Goal: Task Accomplishment & Management: Manage account settings

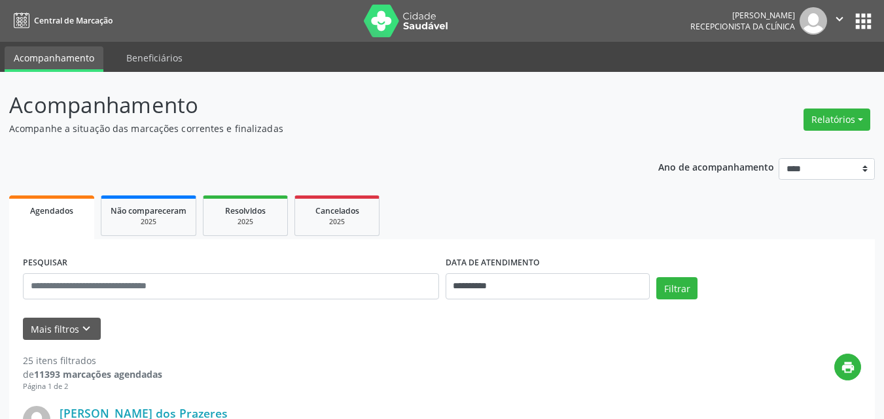
click at [829, 111] on button "Relatórios" at bounding box center [836, 120] width 67 height 22
click at [784, 146] on link "Agendamentos" at bounding box center [800, 148] width 141 height 18
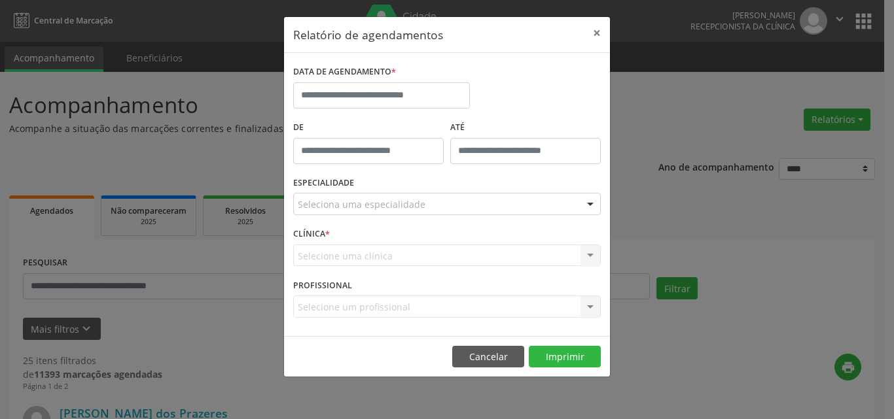
click at [393, 135] on label "De" at bounding box center [368, 128] width 150 height 20
type input "*****"
click at [390, 161] on body "**********" at bounding box center [447, 209] width 894 height 419
click at [477, 211] on div "Seleciona uma especialidade" at bounding box center [447, 204] width 308 height 22
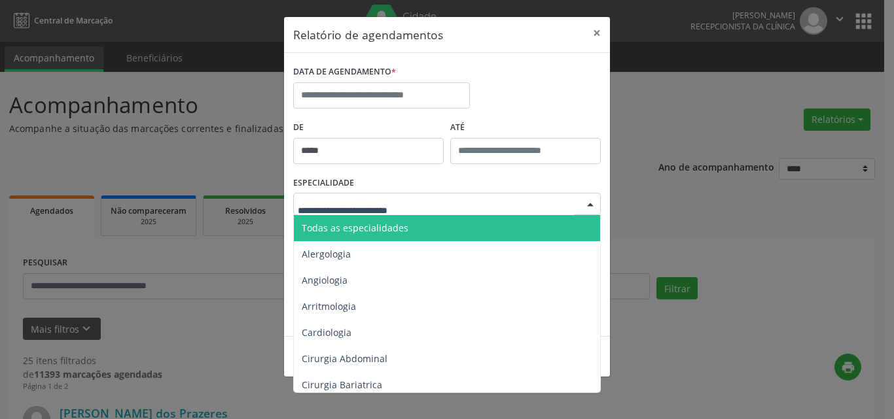
click at [431, 227] on span "Todas as especialidades" at bounding box center [448, 228] width 308 height 26
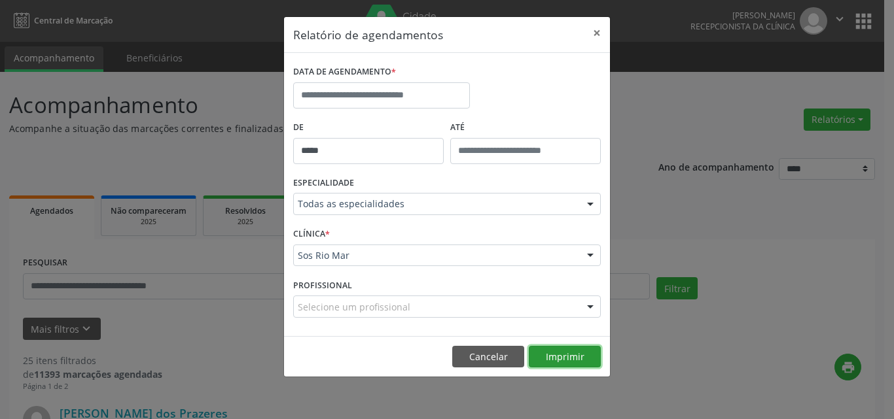
click at [578, 361] on button "Imprimir" at bounding box center [565, 357] width 72 height 22
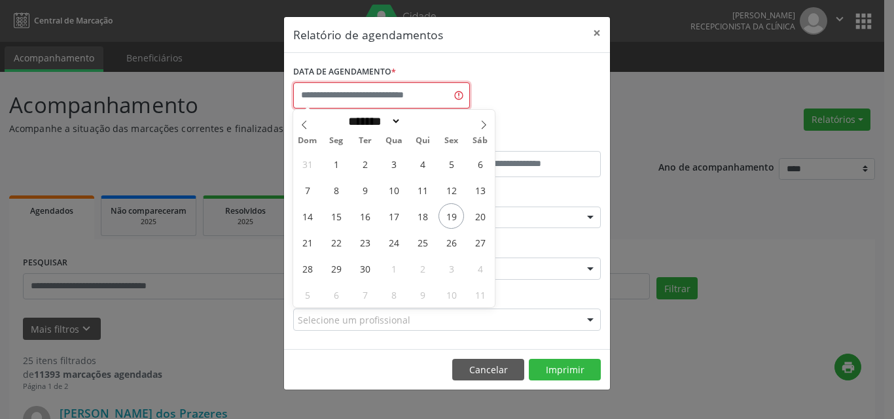
click at [340, 92] on input "text" at bounding box center [381, 95] width 177 height 26
click at [342, 242] on span "22" at bounding box center [336, 243] width 26 height 26
type input "**********"
click at [363, 239] on span "23" at bounding box center [365, 243] width 26 height 26
click at [344, 90] on input "**********" at bounding box center [381, 95] width 177 height 26
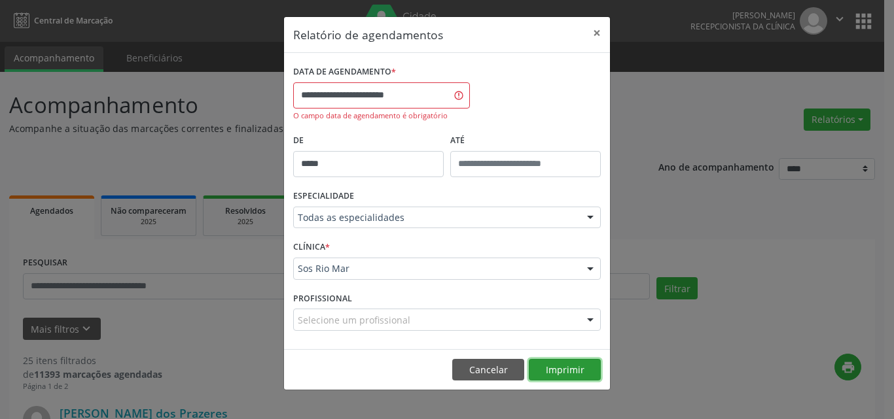
click at [568, 364] on button "Imprimir" at bounding box center [565, 370] width 72 height 22
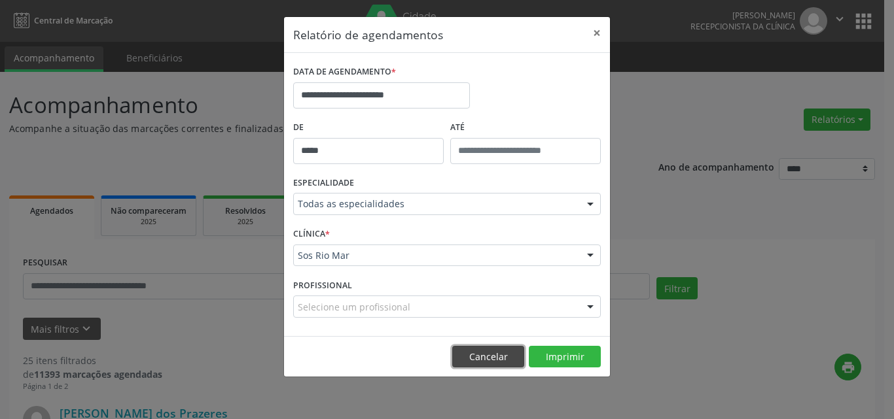
click at [474, 347] on button "Cancelar" at bounding box center [488, 357] width 72 height 22
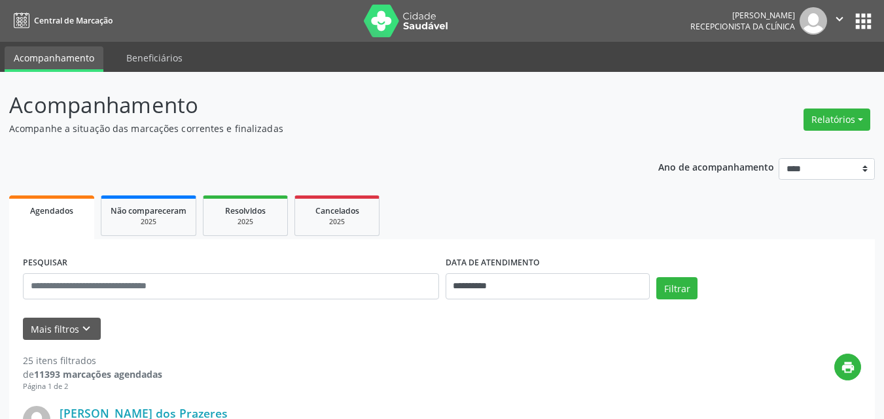
click at [140, 304] on div "PESQUISAR" at bounding box center [231, 281] width 423 height 56
click at [135, 287] on input "text" at bounding box center [231, 286] width 416 height 26
paste input "**********"
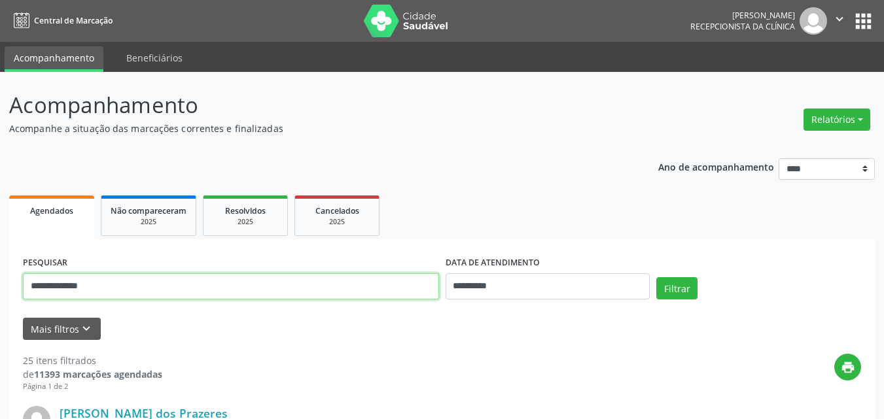
type input "**********"
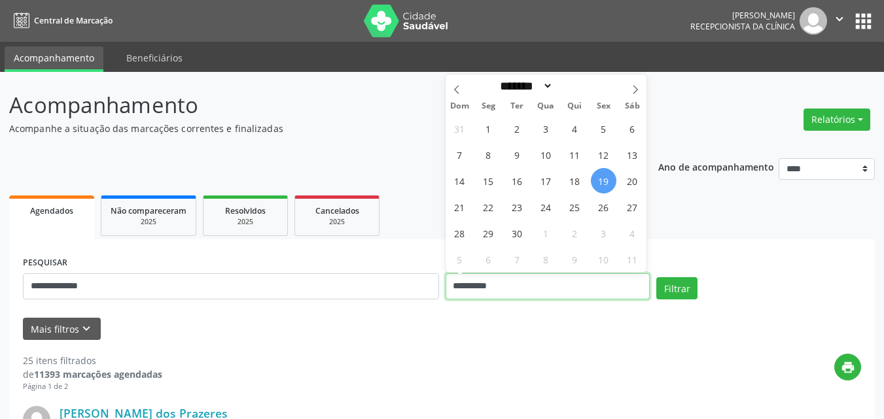
click at [616, 289] on input "**********" at bounding box center [548, 286] width 205 height 26
click at [491, 212] on span "22" at bounding box center [489, 207] width 26 height 26
type input "**********"
click at [519, 209] on span "23" at bounding box center [517, 207] width 26 height 26
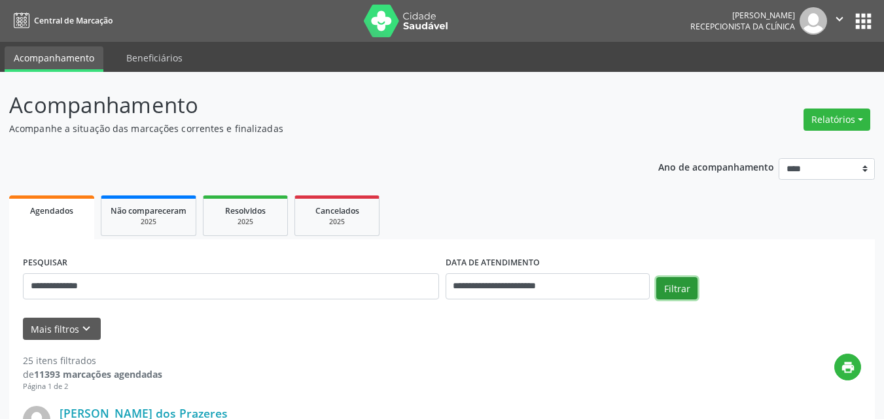
click at [678, 283] on button "Filtrar" at bounding box center [676, 288] width 41 height 22
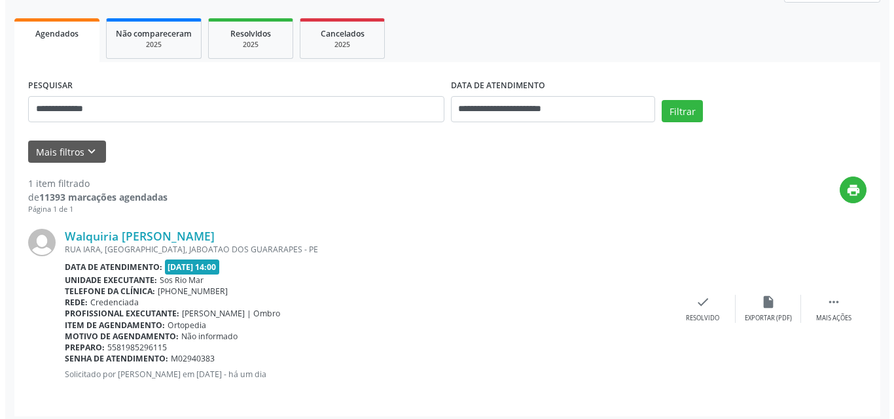
scroll to position [184, 0]
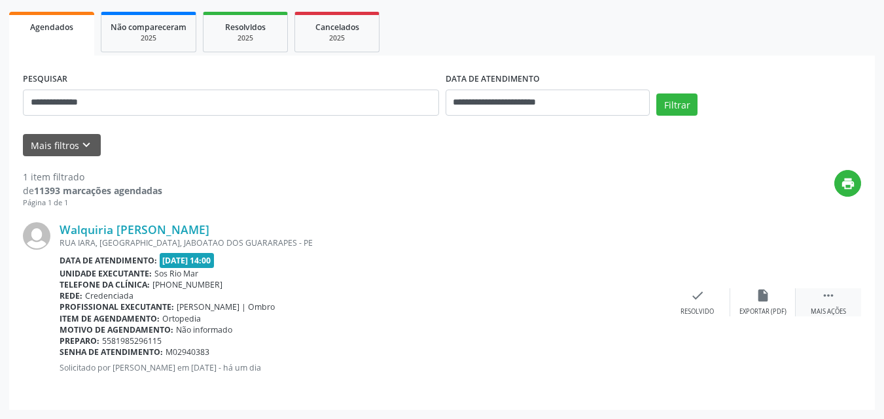
click at [830, 290] on icon "" at bounding box center [828, 296] width 14 height 14
click at [703, 302] on icon "cancel" at bounding box center [697, 296] width 14 height 14
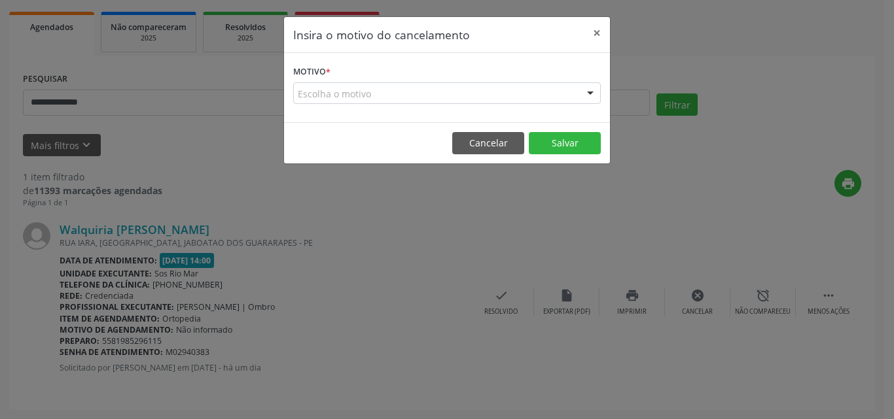
drag, startPoint x: 412, startPoint y: 90, endPoint x: 407, endPoint y: 102, distance: 13.2
click at [410, 90] on div "Escolha o motivo" at bounding box center [447, 93] width 308 height 22
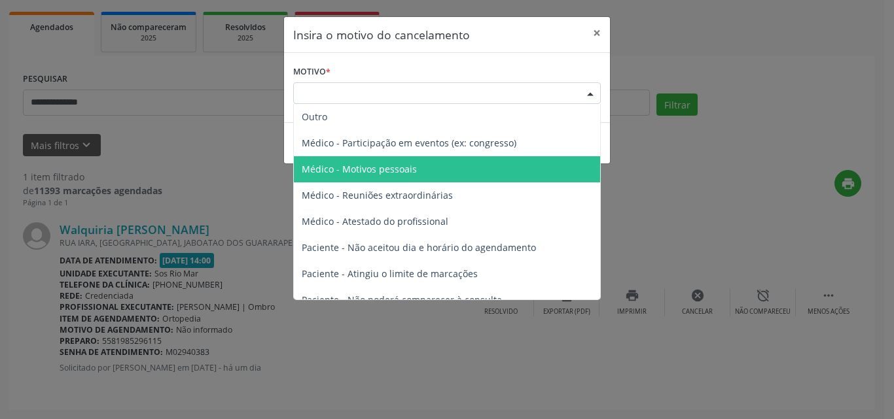
click at [421, 171] on span "Médico - Motivos pessoais" at bounding box center [447, 169] width 306 height 26
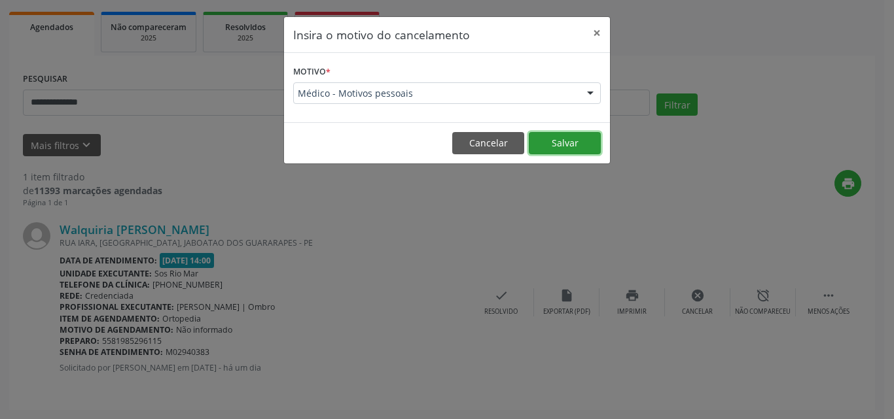
click at [552, 144] on button "Salvar" at bounding box center [565, 143] width 72 height 22
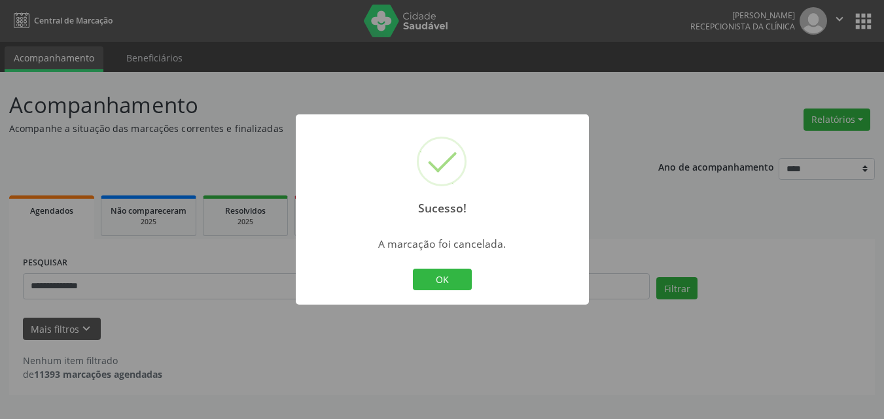
scroll to position [0, 0]
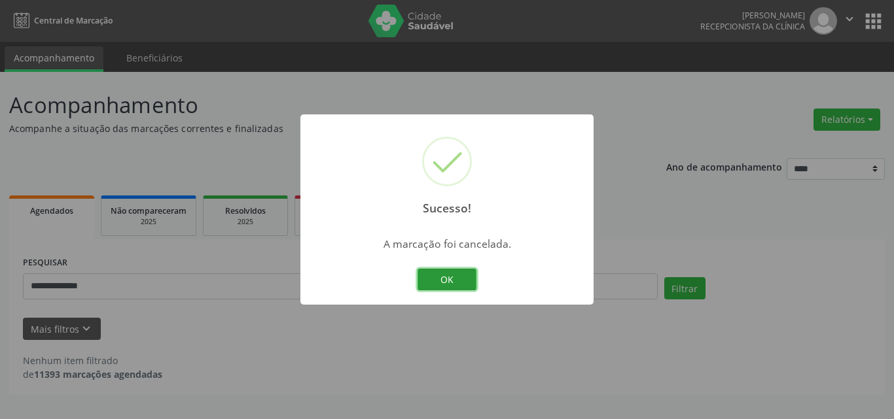
drag, startPoint x: 457, startPoint y: 274, endPoint x: 563, endPoint y: 289, distance: 107.7
click at [458, 273] on button "OK" at bounding box center [446, 280] width 59 height 22
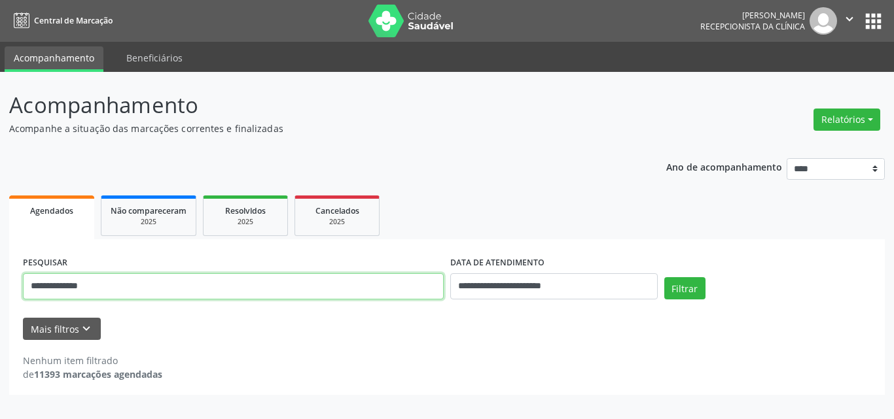
click at [201, 282] on input "**********" at bounding box center [233, 286] width 421 height 26
drag, startPoint x: 200, startPoint y: 283, endPoint x: 0, endPoint y: 288, distance: 199.6
click at [0, 288] on div "**********" at bounding box center [447, 245] width 894 height 347
paste input "**********"
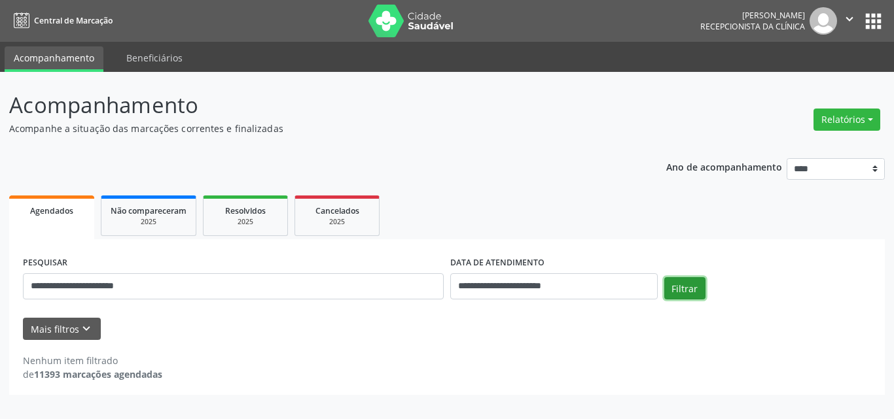
click at [695, 287] on button "Filtrar" at bounding box center [684, 288] width 41 height 22
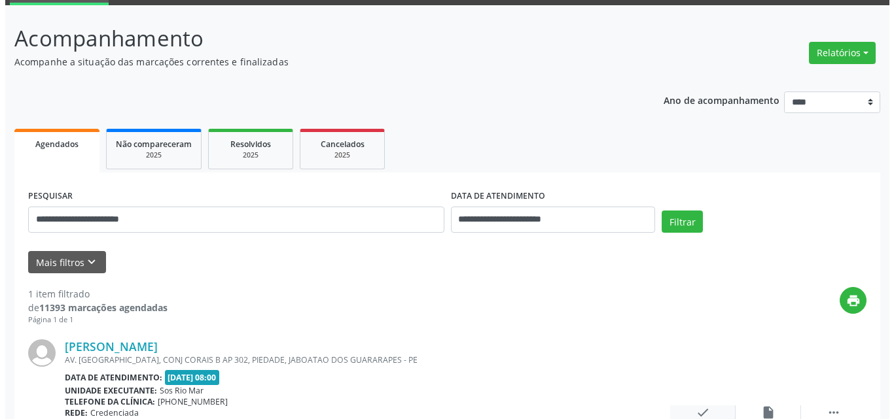
scroll to position [184, 0]
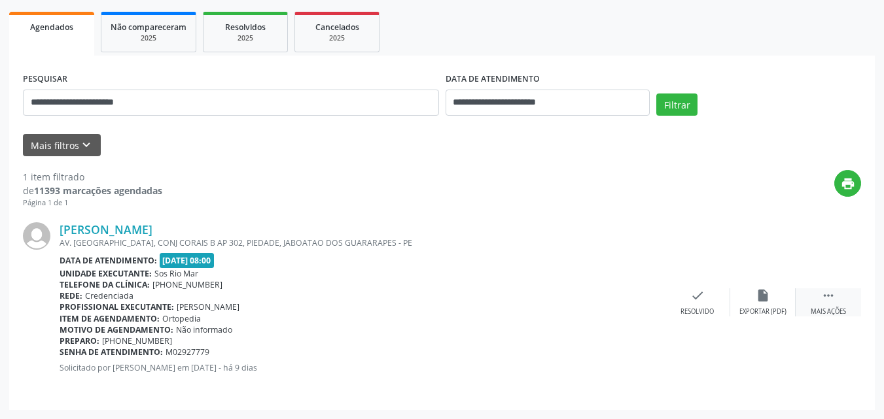
click at [836, 294] on div " Mais ações" at bounding box center [828, 303] width 65 height 28
click at [700, 296] on icon "cancel" at bounding box center [697, 296] width 14 height 14
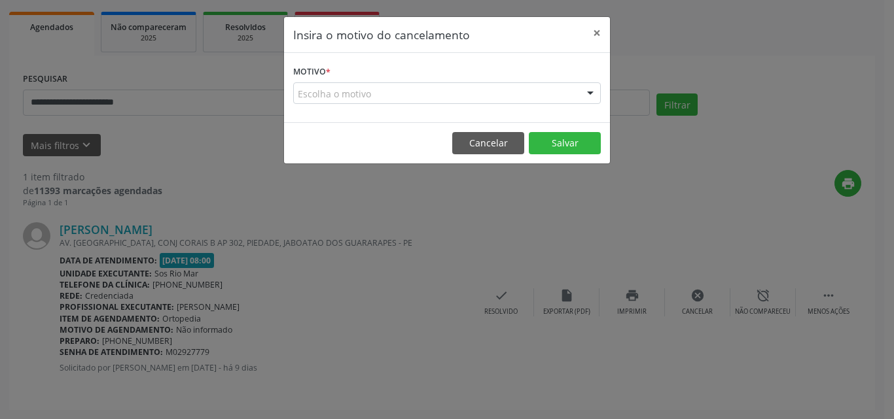
click at [440, 94] on div "Escolha o motivo" at bounding box center [447, 93] width 308 height 22
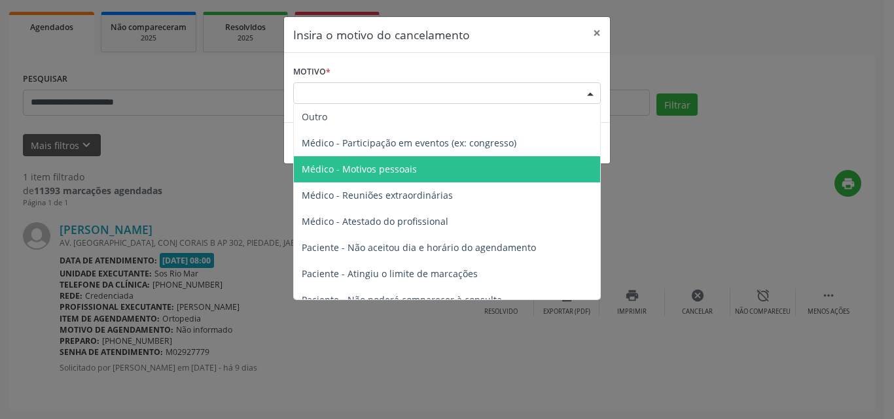
click at [430, 168] on span "Médico - Motivos pessoais" at bounding box center [447, 169] width 306 height 26
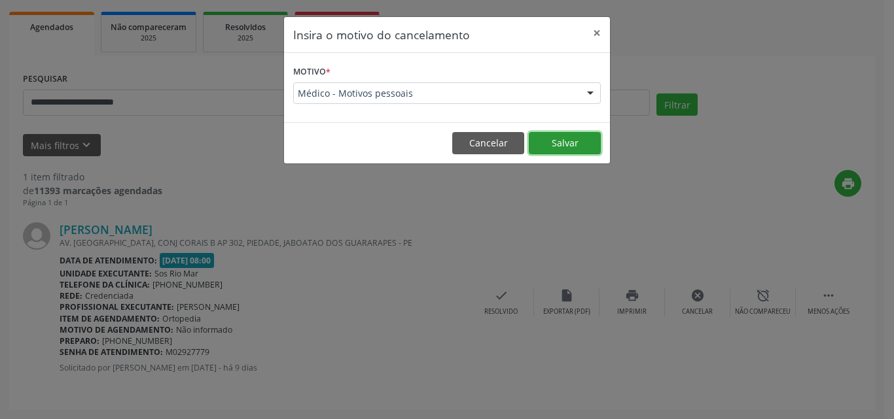
click at [559, 146] on button "Salvar" at bounding box center [565, 143] width 72 height 22
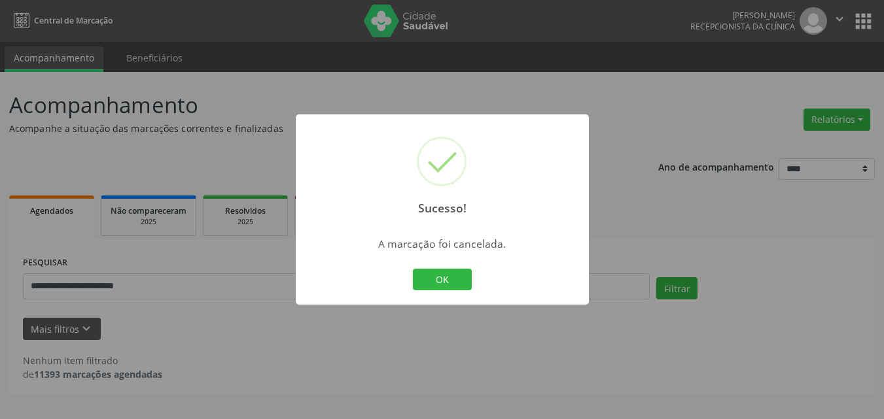
scroll to position [0, 0]
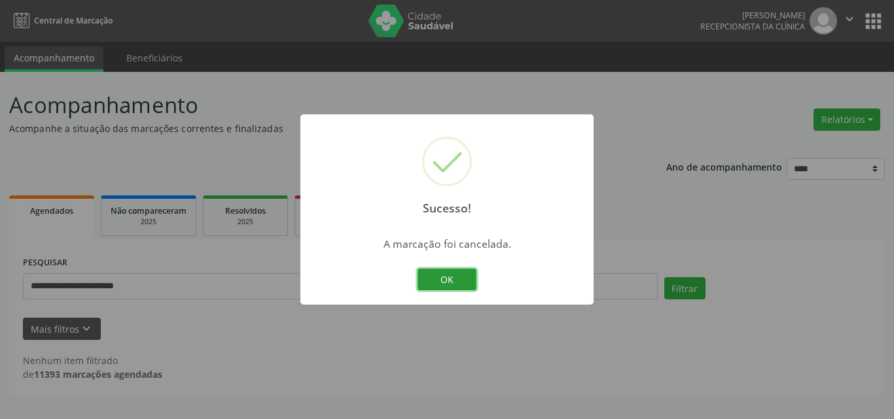
drag, startPoint x: 461, startPoint y: 272, endPoint x: 390, endPoint y: 282, distance: 72.0
click at [462, 273] on button "OK" at bounding box center [446, 280] width 59 height 22
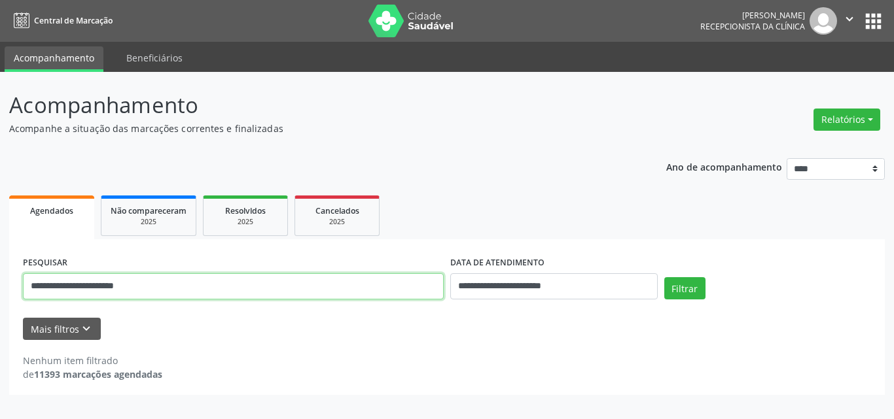
drag, startPoint x: 247, startPoint y: 290, endPoint x: 0, endPoint y: 290, distance: 247.3
click at [0, 290] on div "**********" at bounding box center [447, 245] width 894 height 347
paste input "text"
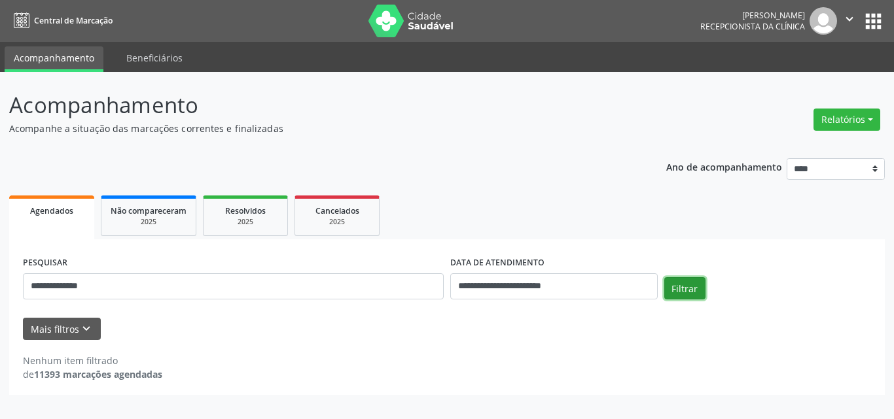
click at [682, 285] on button "Filtrar" at bounding box center [684, 288] width 41 height 22
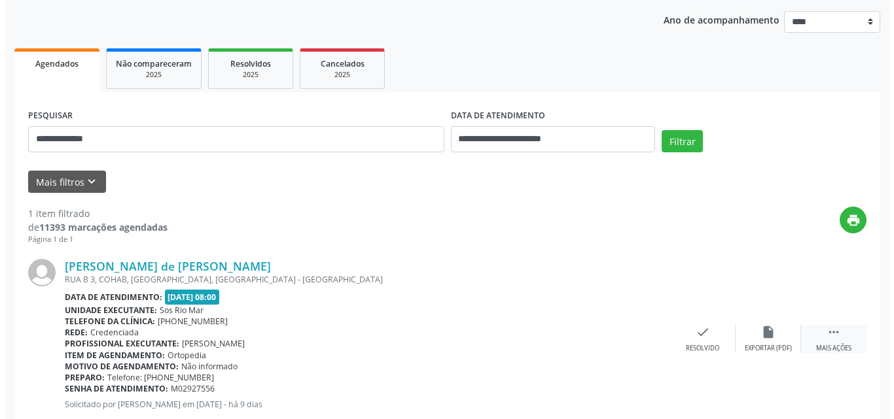
scroll to position [184, 0]
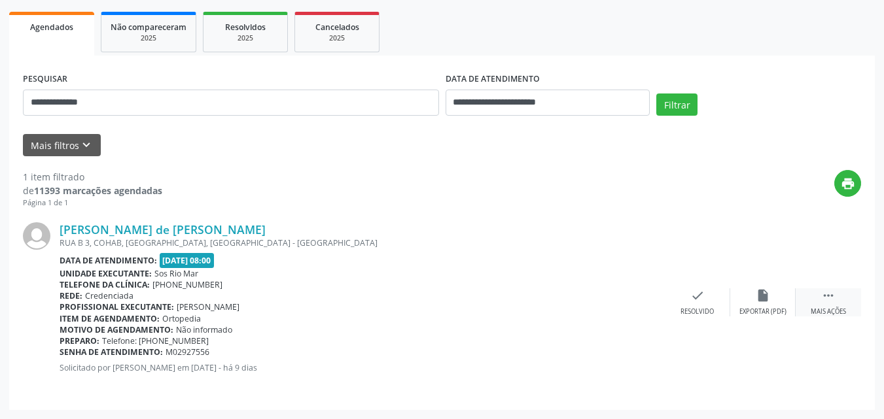
click at [817, 297] on div " Mais ações" at bounding box center [828, 303] width 65 height 28
click at [681, 300] on div "cancel Cancelar" at bounding box center [697, 303] width 65 height 28
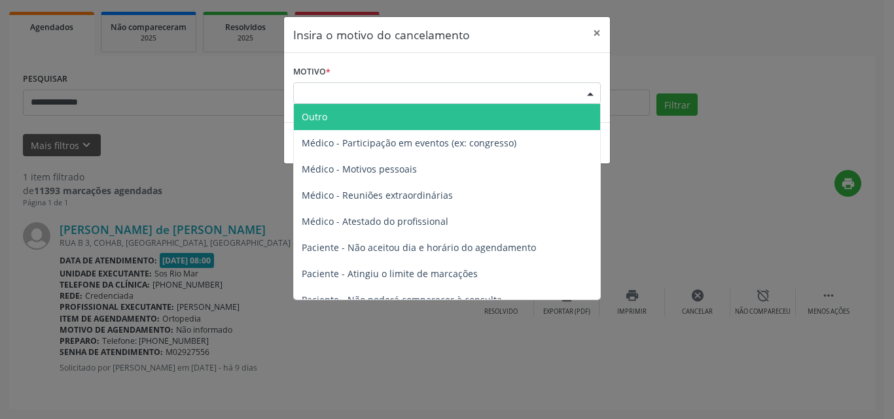
click at [442, 90] on div "Escolha o motivo" at bounding box center [447, 93] width 308 height 22
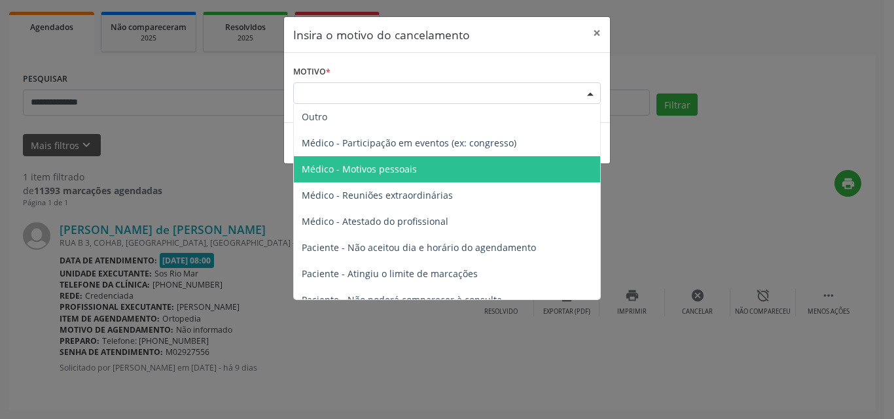
click at [460, 169] on span "Médico - Motivos pessoais" at bounding box center [447, 169] width 306 height 26
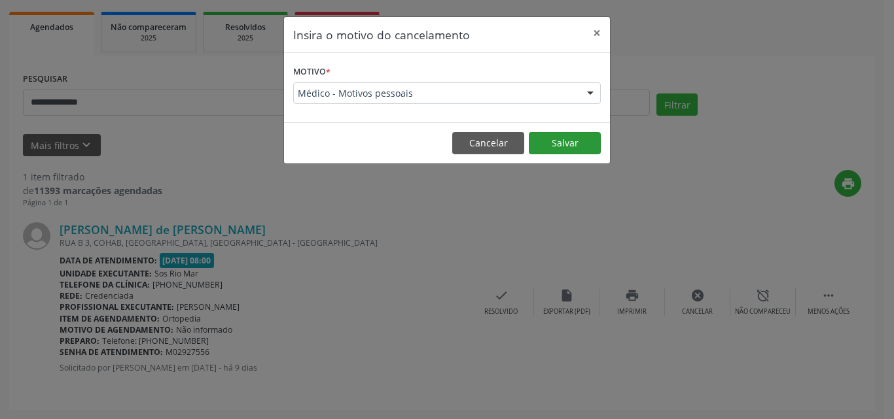
drag, startPoint x: 562, startPoint y: 131, endPoint x: 564, endPoint y: 141, distance: 10.7
click at [564, 137] on footer "Cancelar Salvar" at bounding box center [447, 142] width 326 height 41
drag, startPoint x: 564, startPoint y: 141, endPoint x: 579, endPoint y: 137, distance: 15.7
click at [564, 142] on button "Salvar" at bounding box center [565, 143] width 72 height 22
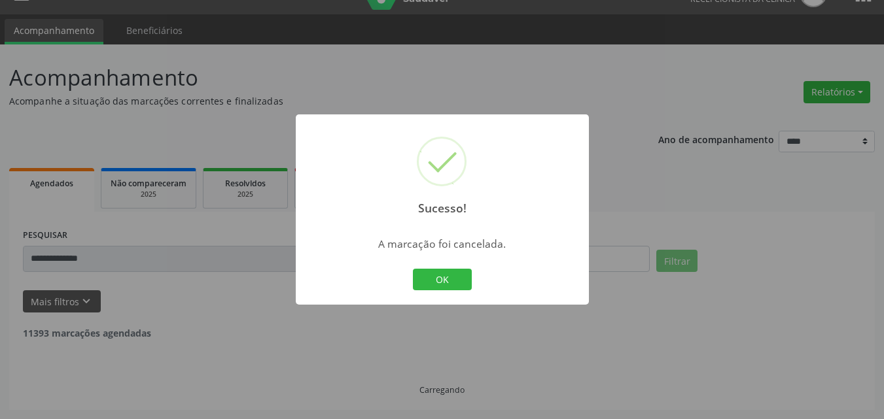
scroll to position [0, 0]
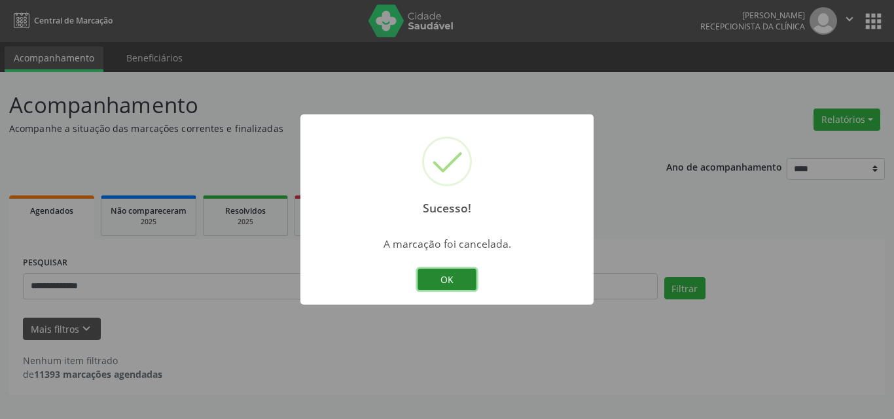
drag, startPoint x: 442, startPoint y: 284, endPoint x: 210, endPoint y: 289, distance: 231.7
click at [434, 283] on button "OK" at bounding box center [446, 280] width 59 height 22
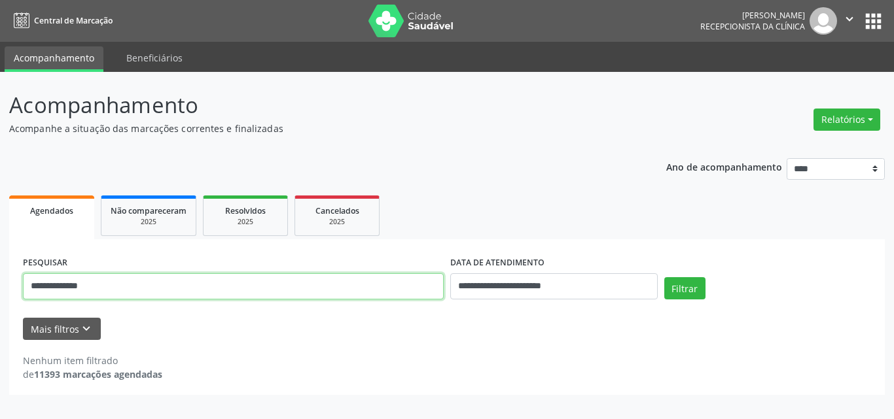
drag, startPoint x: 105, startPoint y: 277, endPoint x: 10, endPoint y: 277, distance: 94.9
click at [0, 278] on div "**********" at bounding box center [447, 245] width 894 height 347
paste input "**********"
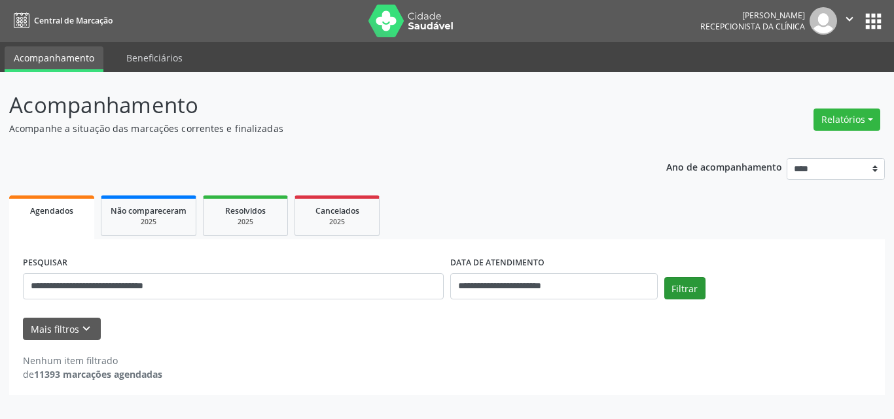
drag, startPoint x: 716, startPoint y: 297, endPoint x: 682, endPoint y: 289, distance: 34.9
click at [715, 297] on div "Filtrar" at bounding box center [768, 292] width 214 height 31
click at [682, 289] on button "Filtrar" at bounding box center [684, 288] width 41 height 22
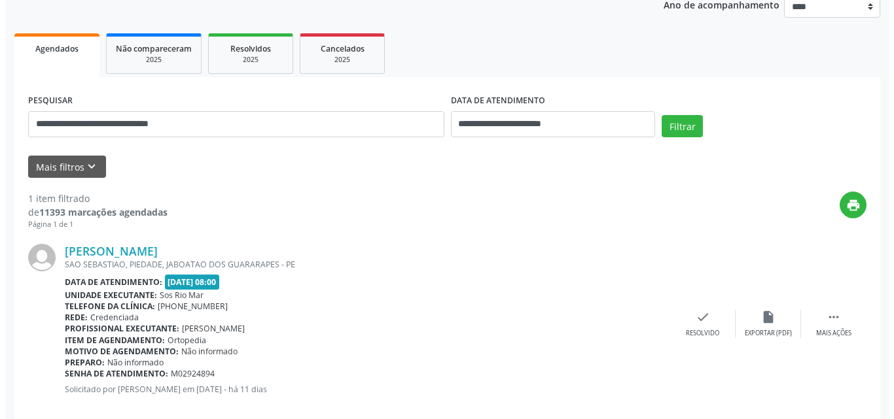
scroll to position [184, 0]
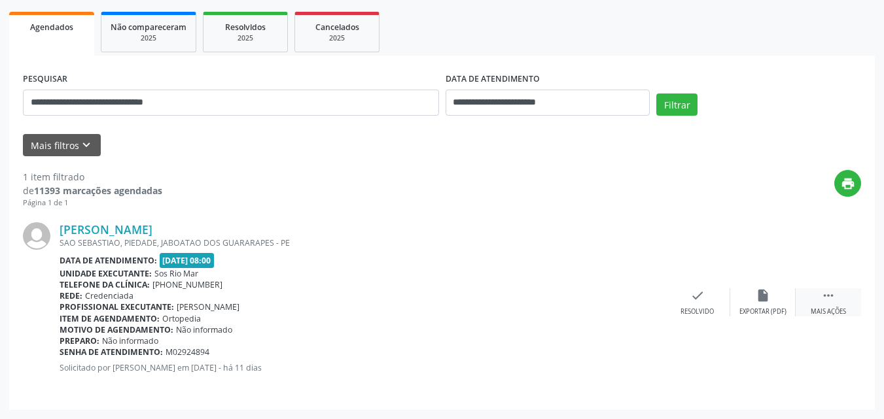
click at [831, 296] on icon "" at bounding box center [828, 296] width 14 height 14
click at [703, 295] on icon "cancel" at bounding box center [697, 296] width 14 height 14
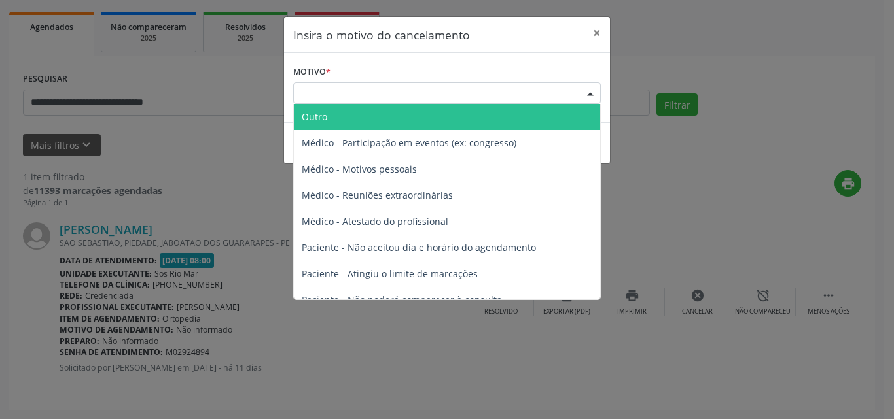
click at [472, 82] on div "Escolha o motivo" at bounding box center [447, 93] width 308 height 22
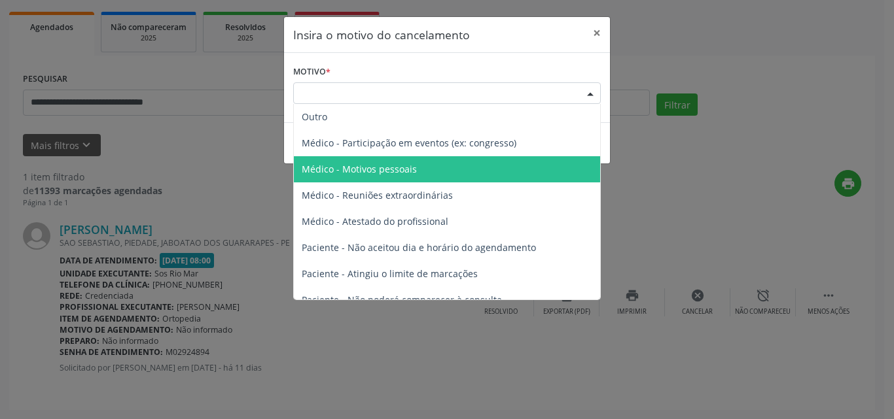
click at [459, 165] on span "Médico - Motivos pessoais" at bounding box center [447, 169] width 306 height 26
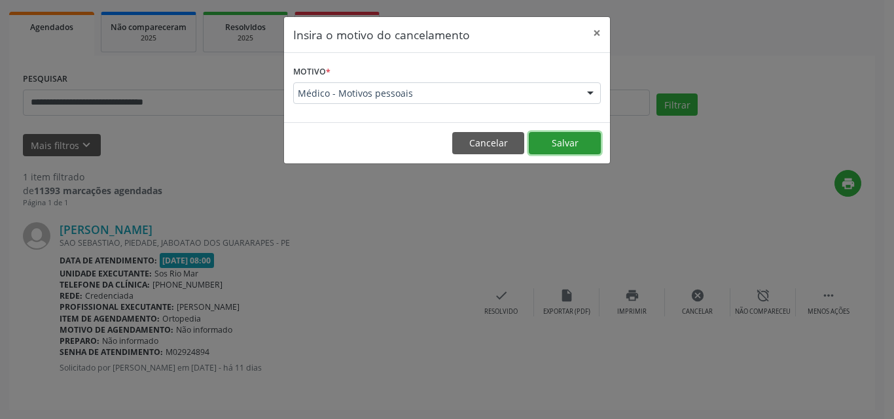
click at [548, 143] on button "Salvar" at bounding box center [565, 143] width 72 height 22
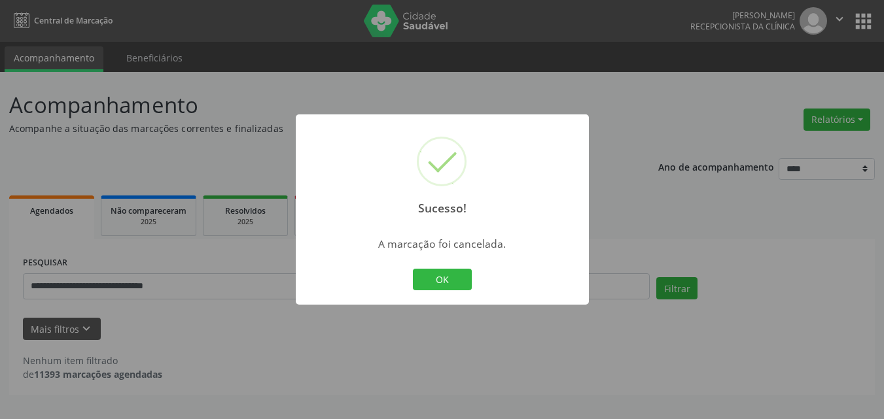
scroll to position [0, 0]
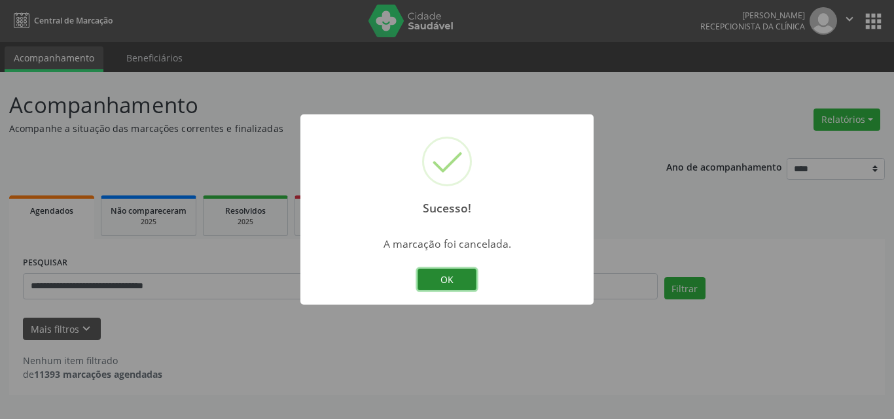
click at [434, 272] on button "OK" at bounding box center [446, 280] width 59 height 22
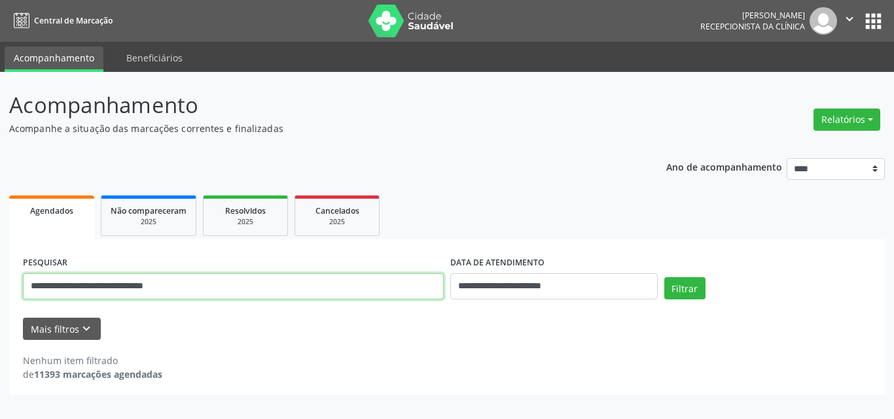
drag, startPoint x: 272, startPoint y: 287, endPoint x: 0, endPoint y: 287, distance: 271.5
click at [0, 287] on div "**********" at bounding box center [447, 245] width 894 height 347
paste input "text"
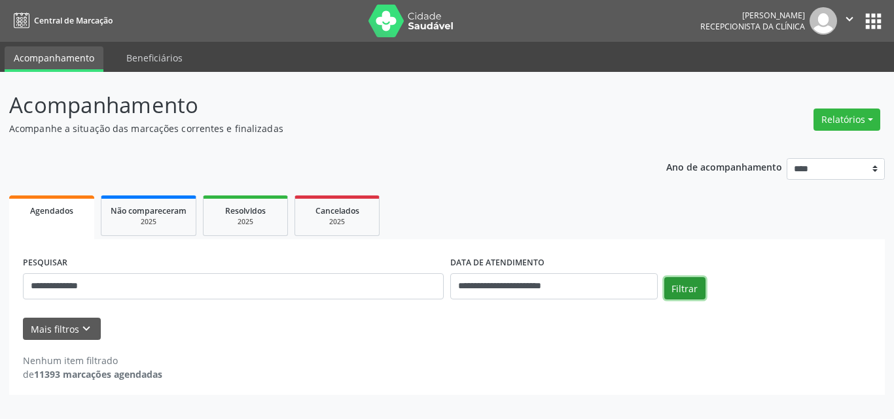
click at [678, 287] on button "Filtrar" at bounding box center [684, 288] width 41 height 22
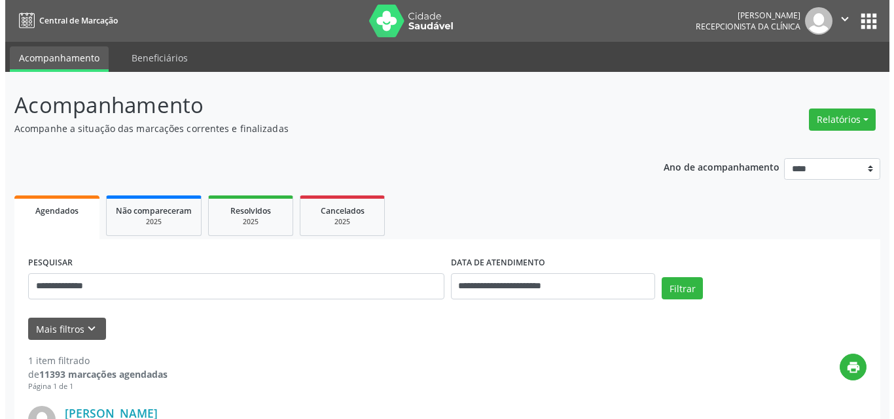
scroll to position [184, 0]
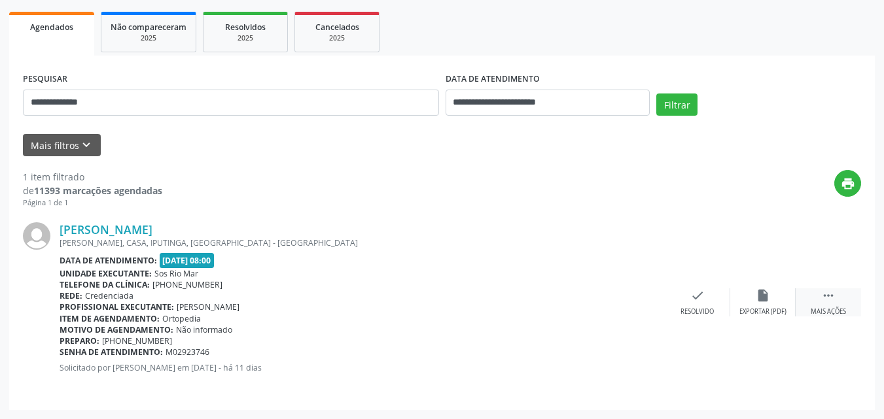
click at [838, 296] on div " Mais ações" at bounding box center [828, 303] width 65 height 28
click at [692, 289] on icon "cancel" at bounding box center [697, 296] width 14 height 14
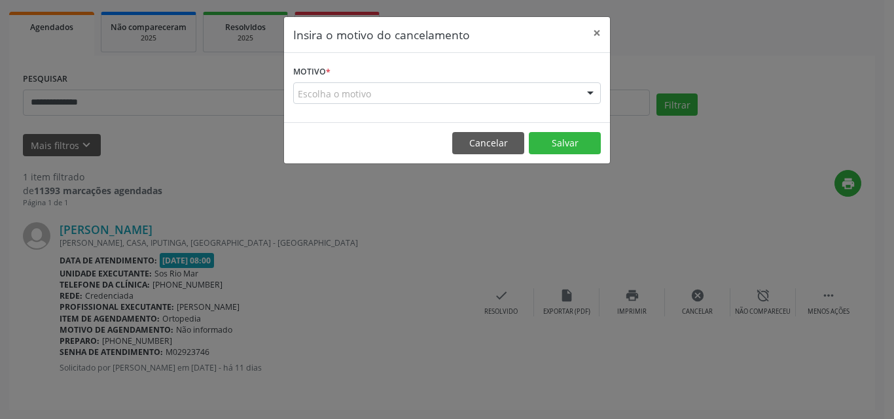
click at [434, 102] on div "Escolha o motivo" at bounding box center [447, 93] width 308 height 22
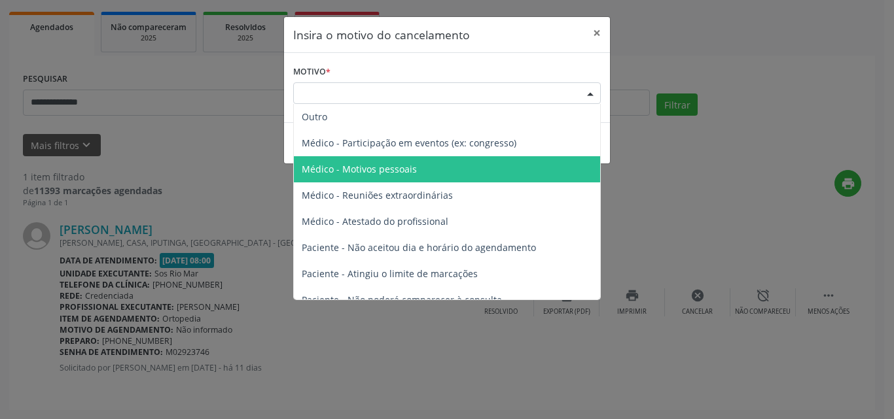
drag, startPoint x: 417, startPoint y: 169, endPoint x: 429, endPoint y: 163, distance: 13.5
click at [418, 168] on span "Médico - Motivos pessoais" at bounding box center [447, 169] width 306 height 26
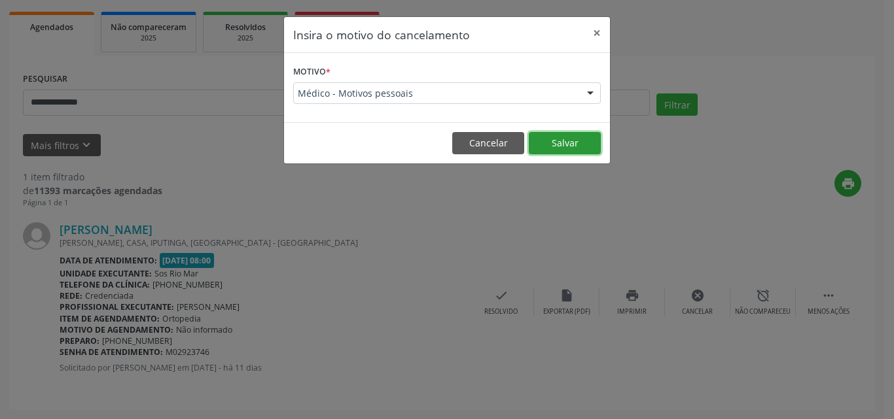
click at [551, 143] on button "Salvar" at bounding box center [565, 143] width 72 height 22
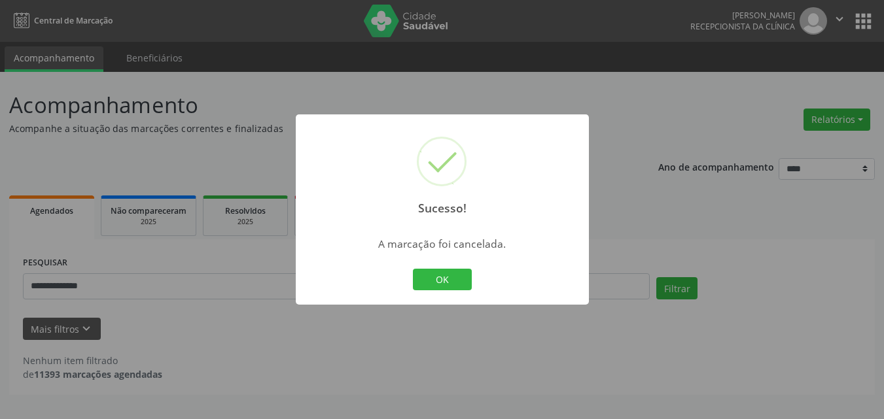
scroll to position [0, 0]
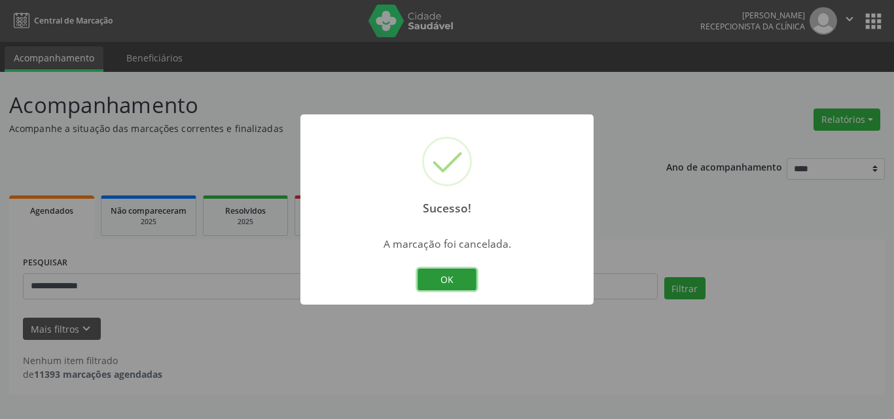
drag, startPoint x: 449, startPoint y: 273, endPoint x: 404, endPoint y: 281, distance: 45.7
click at [448, 274] on button "OK" at bounding box center [446, 280] width 59 height 22
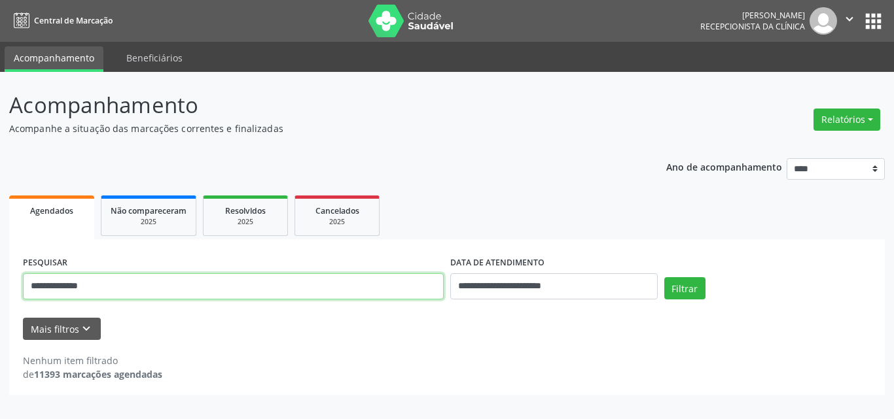
drag, startPoint x: 226, startPoint y: 286, endPoint x: 0, endPoint y: 285, distance: 225.7
click at [0, 285] on div "**********" at bounding box center [447, 245] width 894 height 347
paste input "**********"
type input "**********"
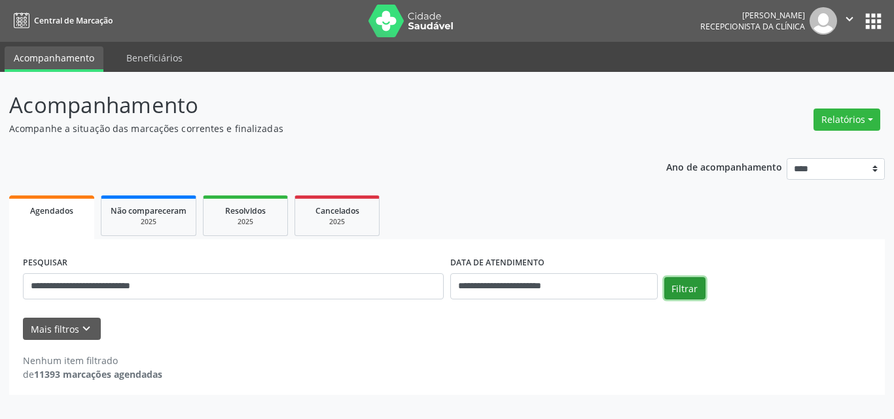
click at [686, 281] on button "Filtrar" at bounding box center [684, 288] width 41 height 22
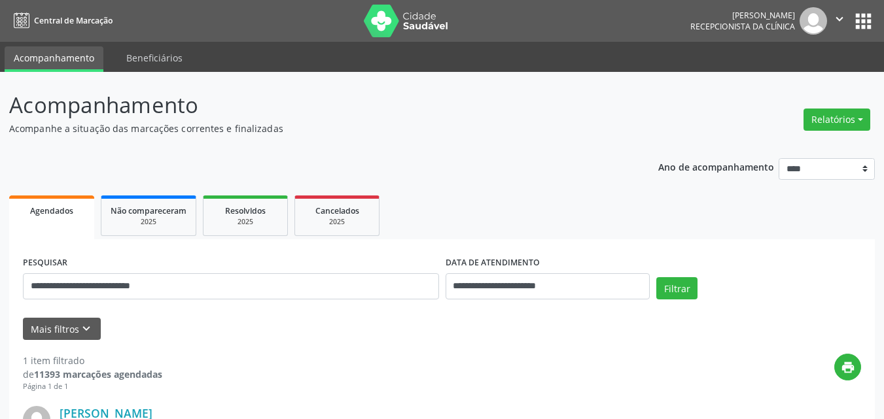
click at [655, 292] on div "Filtrar" at bounding box center [758, 292] width 211 height 31
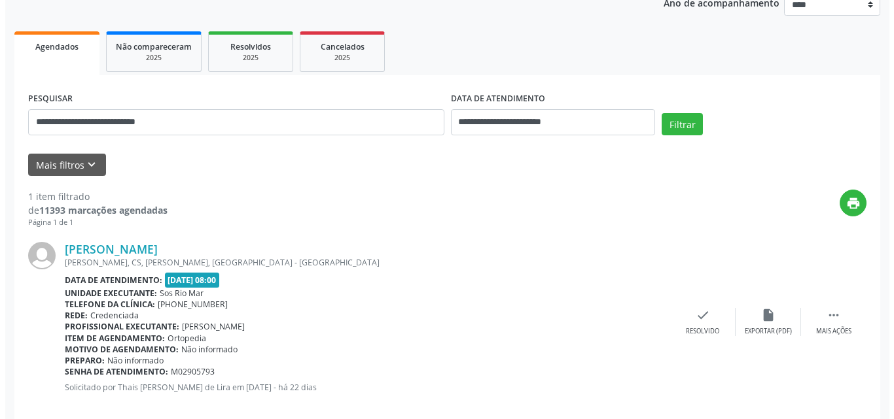
scroll to position [184, 0]
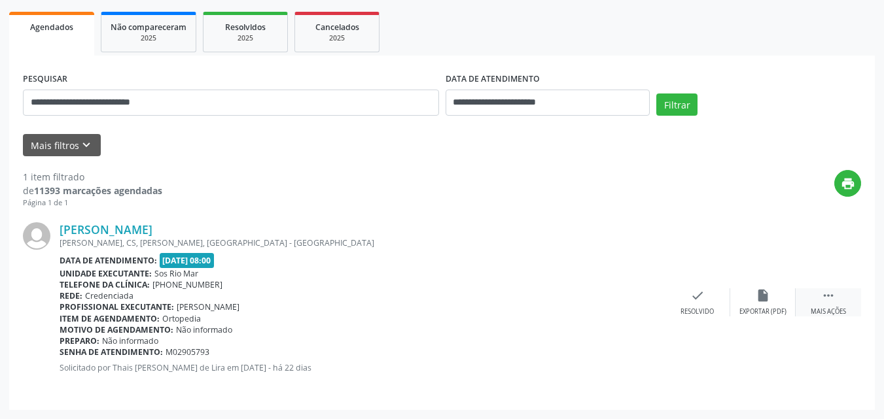
drag, startPoint x: 835, startPoint y: 289, endPoint x: 798, endPoint y: 292, distance: 36.8
click at [833, 289] on icon "" at bounding box center [828, 296] width 14 height 14
click at [695, 300] on icon "cancel" at bounding box center [697, 296] width 14 height 14
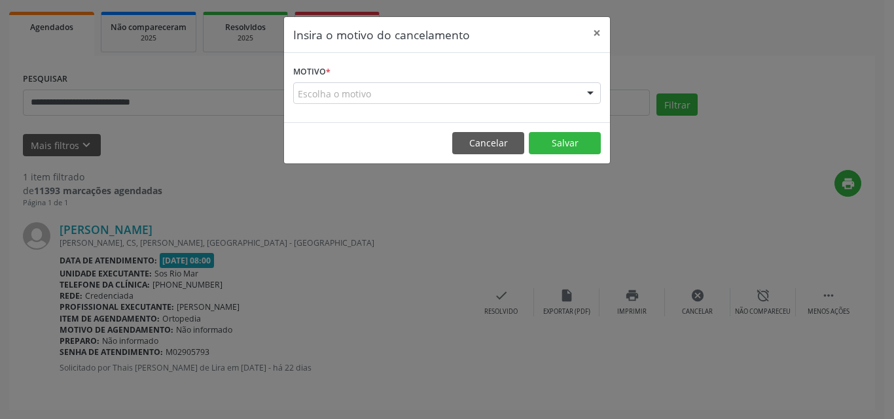
click at [446, 101] on div "Escolha o motivo" at bounding box center [447, 93] width 308 height 22
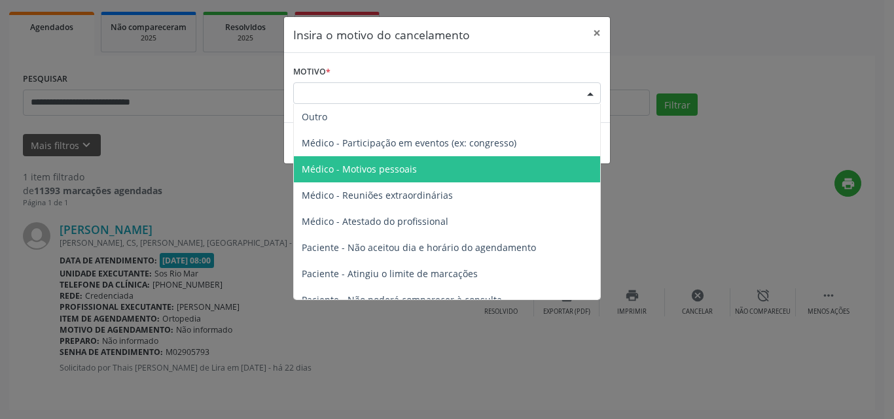
click at [395, 168] on span "Médico - Motivos pessoais" at bounding box center [359, 169] width 115 height 12
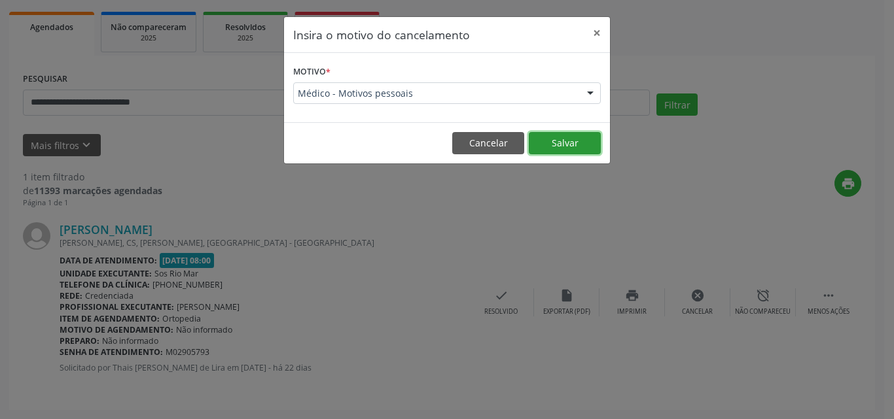
click at [563, 135] on button "Salvar" at bounding box center [565, 143] width 72 height 22
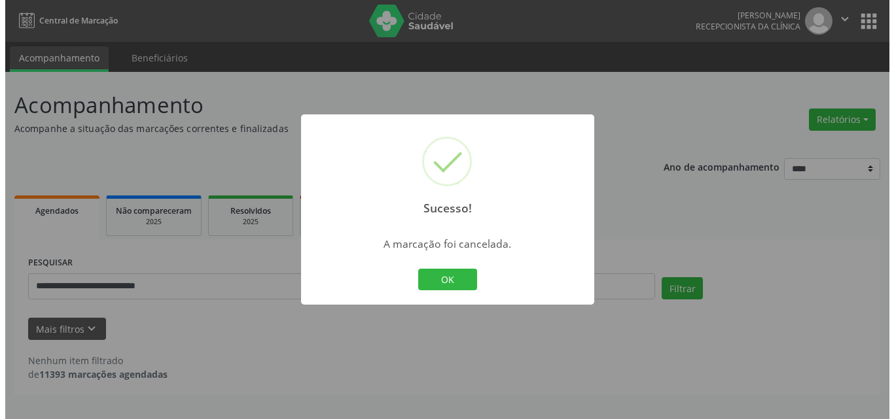
scroll to position [0, 0]
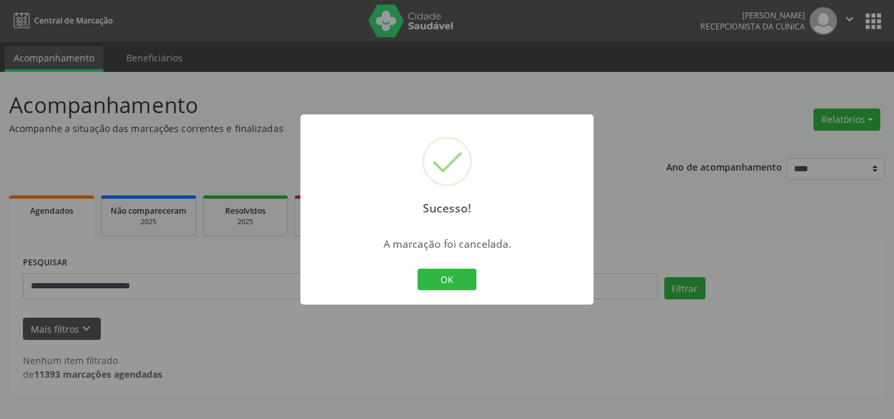
click at [461, 263] on div "Sucesso! × A marcação foi cancelada. OK Cancel" at bounding box center [446, 209] width 293 height 191
click at [467, 279] on button "OK" at bounding box center [446, 280] width 59 height 22
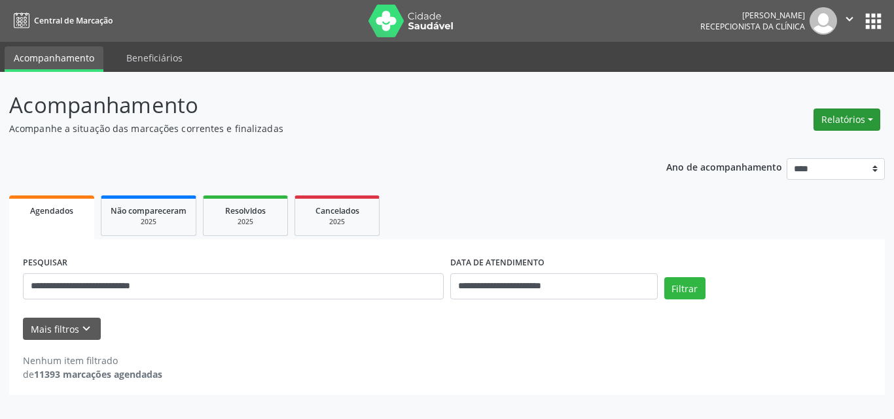
drag, startPoint x: 851, startPoint y: 122, endPoint x: 749, endPoint y: 139, distance: 103.5
click at [851, 122] on button "Relatórios" at bounding box center [846, 120] width 67 height 22
click at [796, 141] on link "Agendamentos" at bounding box center [810, 148] width 141 height 18
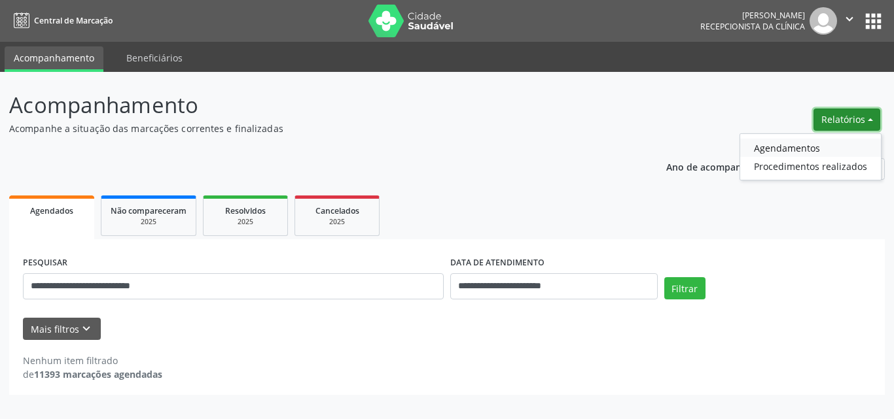
select select "*"
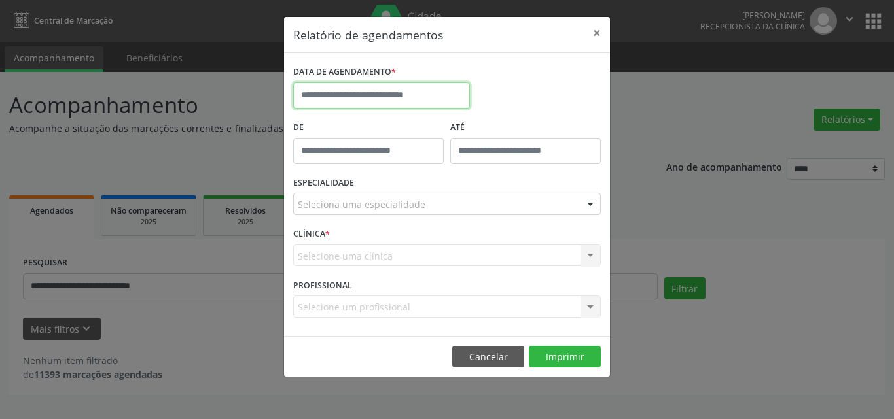
click at [390, 89] on input "text" at bounding box center [381, 95] width 177 height 26
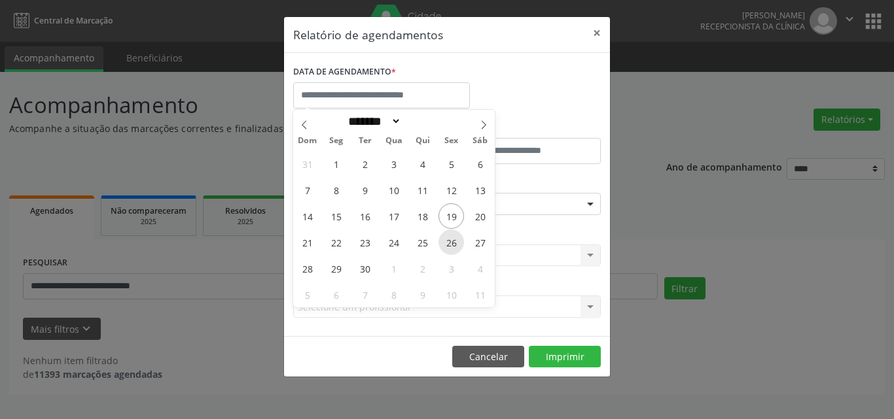
click at [452, 244] on span "26" at bounding box center [451, 243] width 26 height 26
type input "**********"
click at [484, 244] on span "27" at bounding box center [480, 243] width 26 height 26
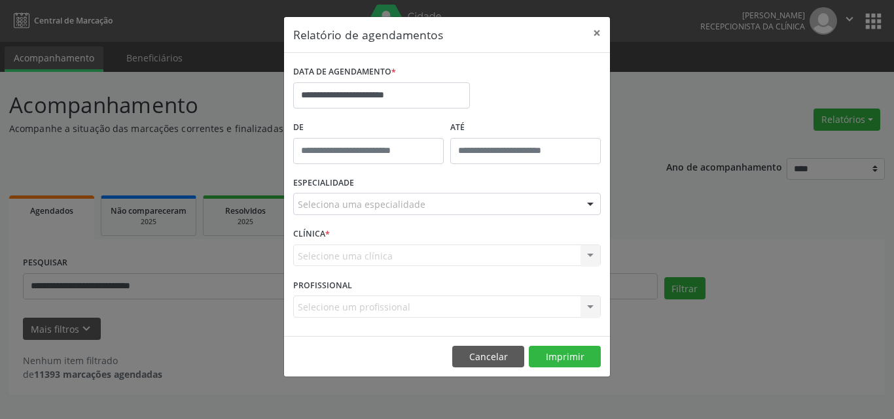
click at [425, 207] on div "Seleciona uma especialidade" at bounding box center [447, 204] width 308 height 22
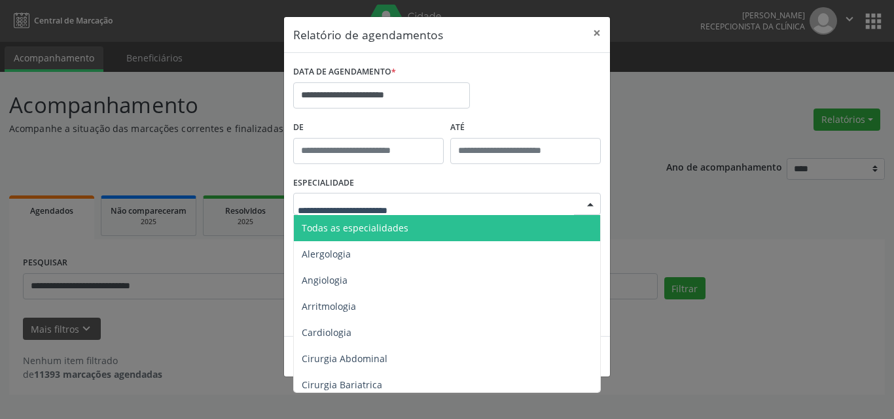
click at [442, 227] on span "Todas as especialidades" at bounding box center [448, 228] width 308 height 26
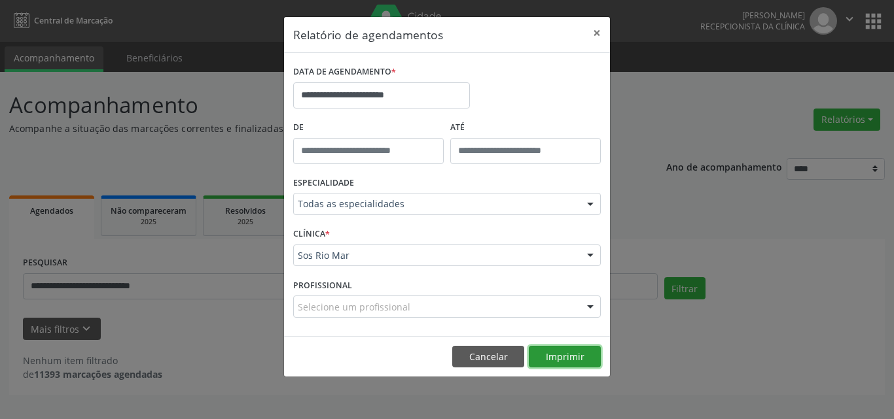
click at [578, 358] on button "Imprimir" at bounding box center [565, 357] width 72 height 22
